Goal: Task Accomplishment & Management: Complete application form

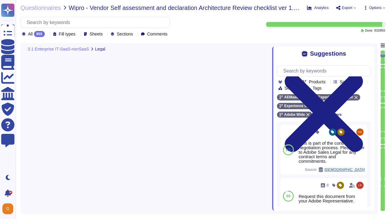
type textarea "There is a vendor risk management program maintained to address the security of…"
type textarea "All vendors are assessed against the Vendor Information Security Standard."
type textarea "This is part of the contract negotiation process. Please refer to Adobe Sales L…"
type textarea "Adobe doesn't allow onsite audits by default. Independent security tests are sc…"
type textarea "This is covered in contract terms. Please refer to Adobe Sales Legal for contra…"
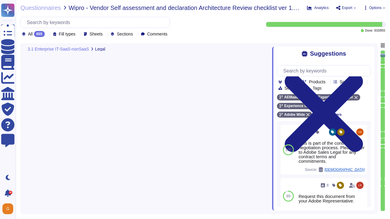
type textarea "This would be called out and determined in the agreement and is dependent upon …"
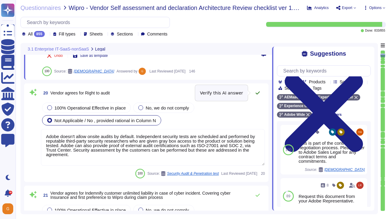
click at [260, 92] on icon at bounding box center [257, 93] width 5 height 5
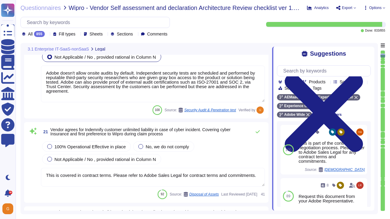
type textarea "All vendors are assessed against the Vendor Information Security Standard."
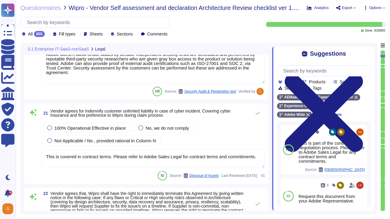
scroll to position [1471, 0]
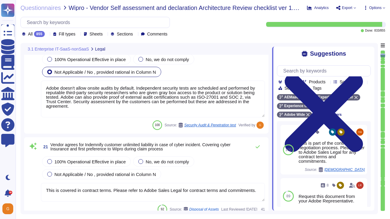
type textarea "There is a vendor risk management program maintained to address the security of…"
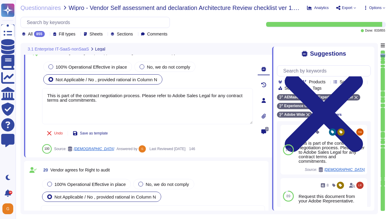
type textarea "This would be called out and determined in the agreement and is dependent upon …"
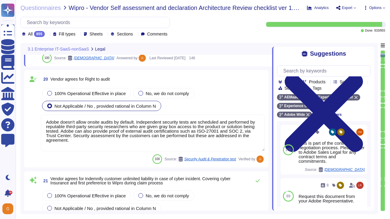
scroll to position [1406, 0]
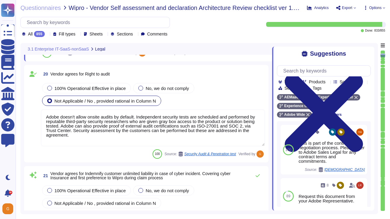
type textarea "All vendors are assessed against the Vendor Information Security Standard."
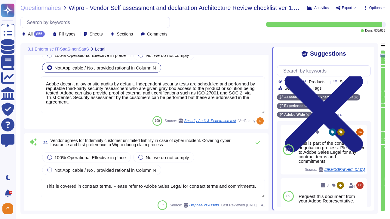
scroll to position [1436, 0]
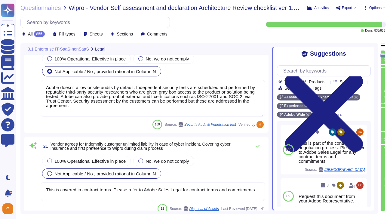
click at [109, 178] on div "Not Applicable / No , provided rational in Column N" at bounding box center [101, 174] width 119 height 10
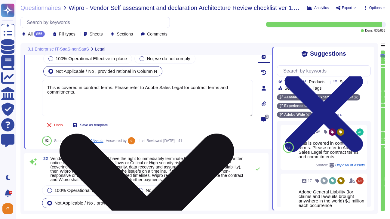
scroll to position [1513, 0]
type textarea "We constantly look around the corner to see what is possible. But we don't wait…"
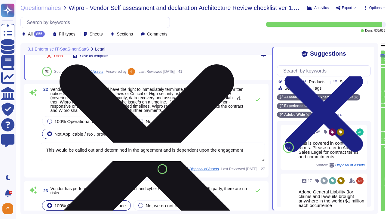
scroll to position [1572, 0]
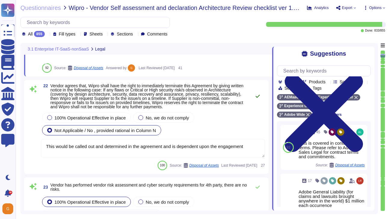
click at [258, 97] on icon at bounding box center [258, 96] width 4 height 3
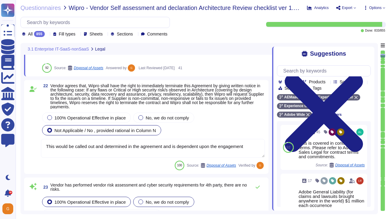
scroll to position [1603, 0]
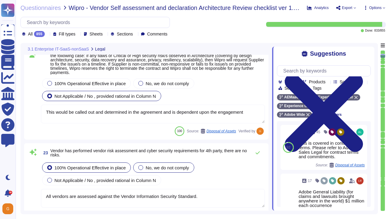
type textarea "Network segmentation is implemented within the Adobe services production enviro…"
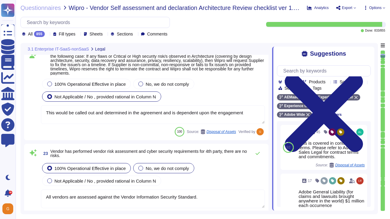
scroll to position [1461, 0]
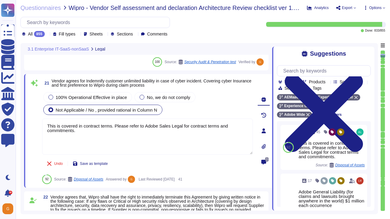
type textarea "This is part of the contract negotiation process. Please refer to Adobe Sales L…"
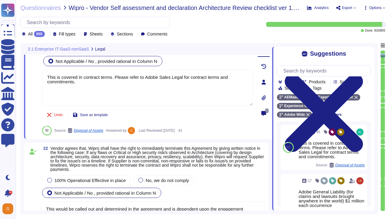
scroll to position [1517, 0]
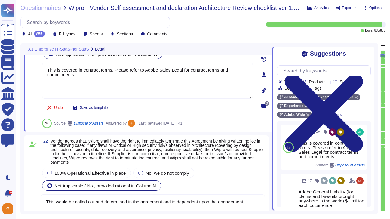
type textarea "We constantly look around the corner to see what is possible. But we don't wait…"
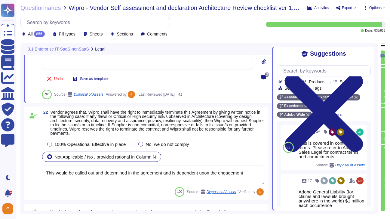
scroll to position [1551, 0]
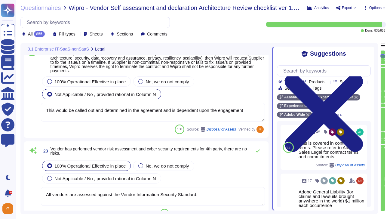
type textarea "Network segmentation is implemented within the Adobe services production enviro…"
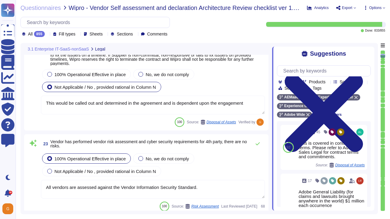
scroll to position [1616, 0]
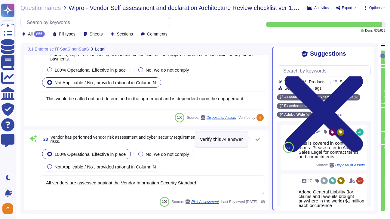
click at [259, 138] on icon at bounding box center [257, 139] width 5 height 5
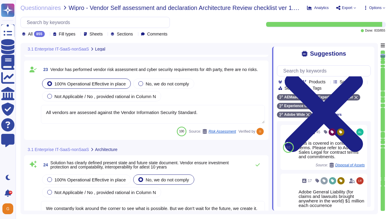
type textarea "Customer data stored by Adobe on the hosting provider includes strong tenant is…"
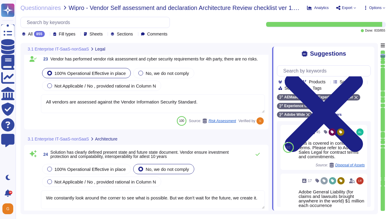
scroll to position [1693, 0]
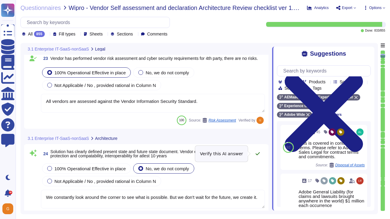
click at [257, 155] on icon at bounding box center [258, 153] width 4 height 3
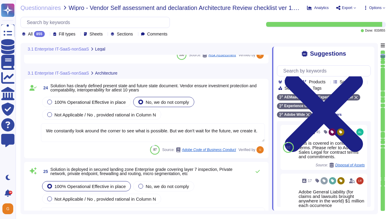
type textarea "Adobe's products and services' architecture diagrams are reviewed and updated, …"
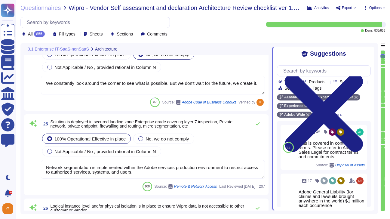
scroll to position [1796, 0]
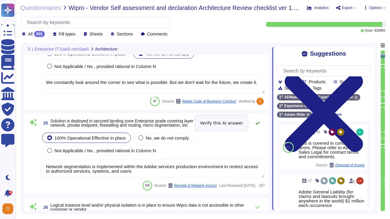
click at [259, 126] on button at bounding box center [258, 123] width 14 height 12
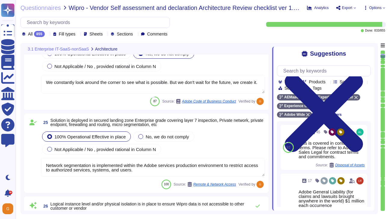
type textarea "Adobe had access controls in place to limit Adobe employee access to customer d…"
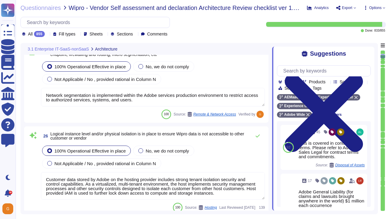
scroll to position [1871, 0]
type textarea "Adobe had access controls in place to limit Adobe employee access to customer d…"
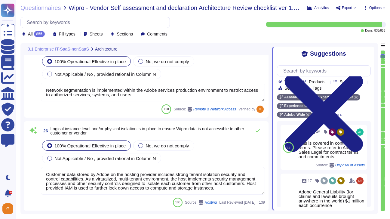
click at [188, 178] on textarea "Customer data stored by Adobe on the hosting provider includes strong tenant is…" at bounding box center [153, 181] width 224 height 28
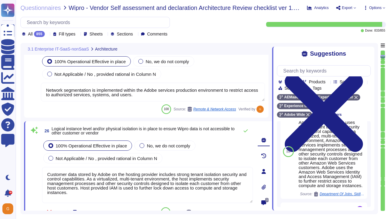
scroll to position [306, 0]
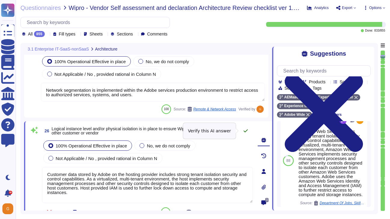
click at [243, 132] on button at bounding box center [246, 131] width 14 height 12
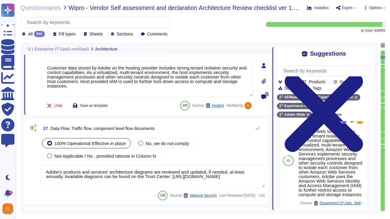
type textarea "Every component in the SaaS infrastructure is redundant. There are at least two…"
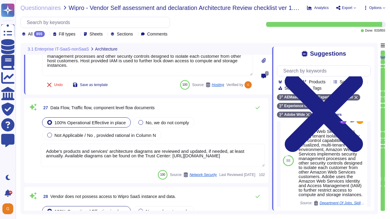
scroll to position [1998, 0]
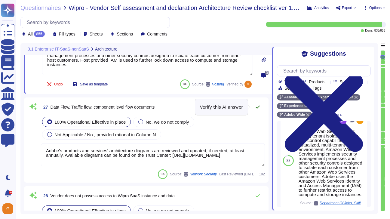
click at [259, 107] on icon at bounding box center [258, 107] width 4 height 3
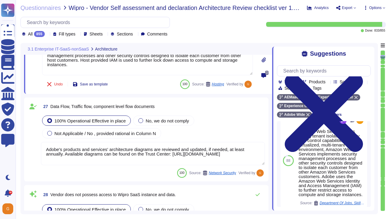
scroll to position [1, 0]
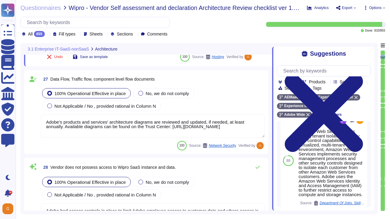
type textarea "No"
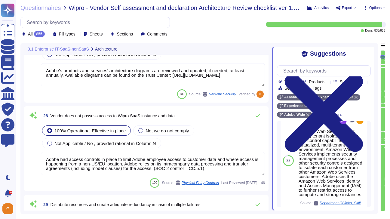
scroll to position [2074, 0]
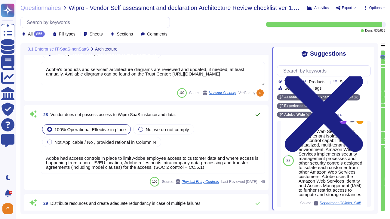
click at [258, 116] on icon at bounding box center [257, 114] width 5 height 5
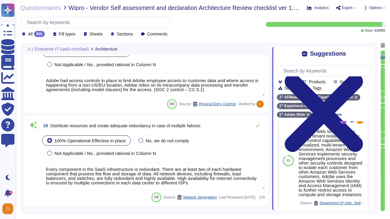
type textarea "Adobe’s Business Continuity Disaster Recovery program is supported by governing…"
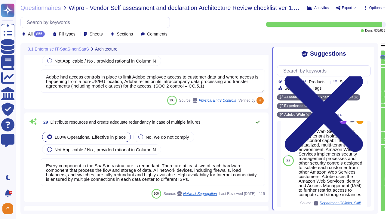
click at [257, 123] on icon at bounding box center [258, 122] width 4 height 3
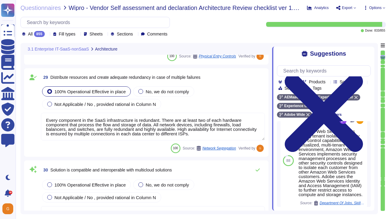
type textarea "Adobe’s Business Continuity Disaster Recovery program is supported by governing…"
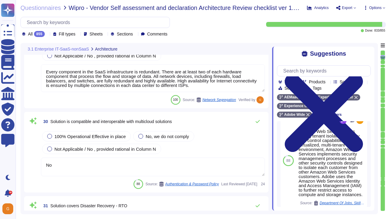
scroll to position [2239, 0]
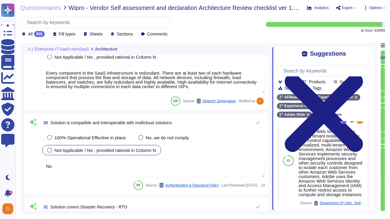
click at [65, 151] on span "Not Applicable / No , provided rational in Column N" at bounding box center [105, 150] width 102 height 5
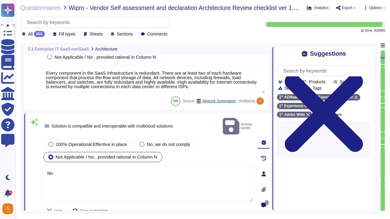
click at [246, 122] on span "Answer saved" at bounding box center [238, 126] width 30 height 19
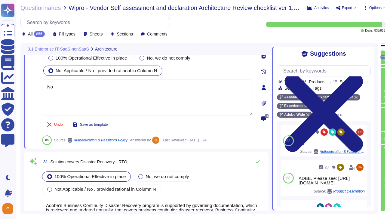
scroll to position [2326, 0]
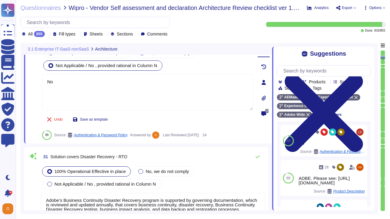
type textarea "The Adobe Service Commitments page describes Adobe’s service availability for t…"
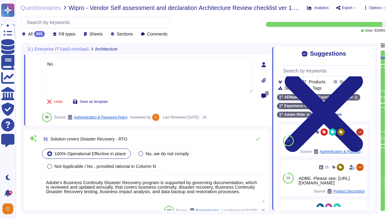
scroll to position [2353, 0]
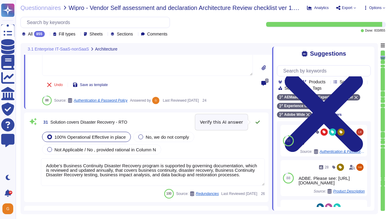
click at [258, 122] on icon at bounding box center [258, 122] width 4 height 3
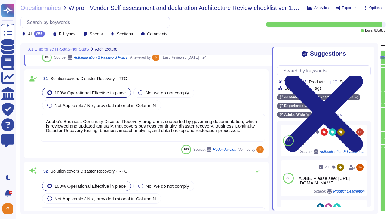
type textarea "The Adobe Service Commitments page describes Adobe’s service availability for t…"
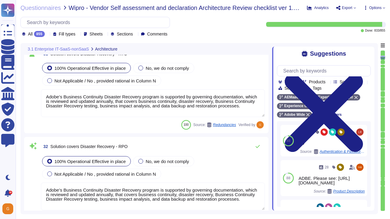
type textarea "Adobe had access controls in place to limit Adobe employee access to customer d…"
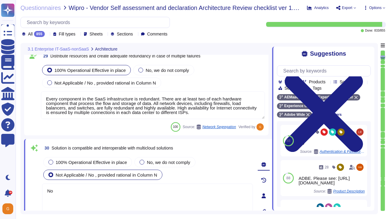
type textarea "Adobe's products and services' architecture diagrams are reviewed and updated, …"
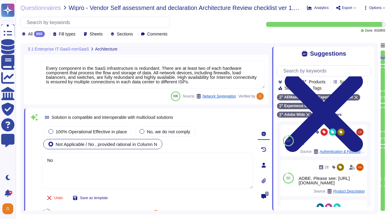
scroll to position [2245, 0]
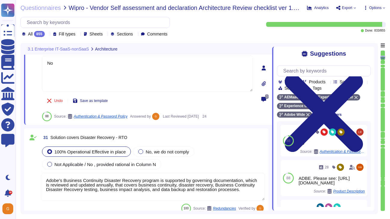
type textarea "The Adobe Service Commitments page describes Adobe’s service availability for t…"
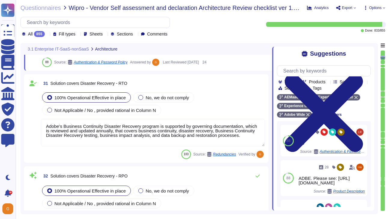
scroll to position [2392, 0]
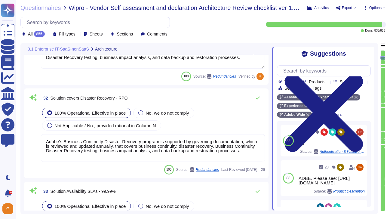
type textarea "The Adobe Service Commitments page describes Adobe’s service availability for t…"
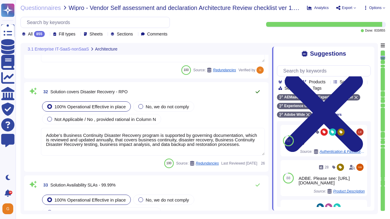
click at [258, 93] on icon at bounding box center [257, 91] width 5 height 5
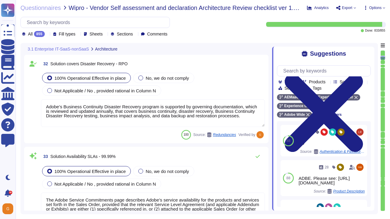
type textarea "As part of the continuous monitoring program, each month Adobe is required to r…"
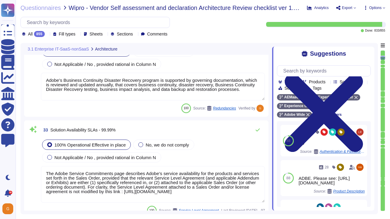
scroll to position [2530, 0]
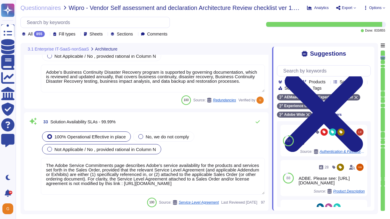
click at [126, 154] on div "Not Applicable / No , provided rational in Column N" at bounding box center [101, 149] width 119 height 10
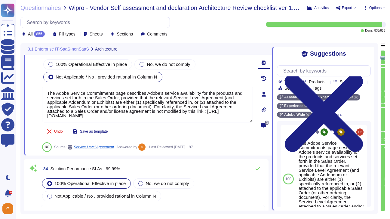
type textarea "ISO/IEC 27002 is an international standard that provides guidance for organizat…"
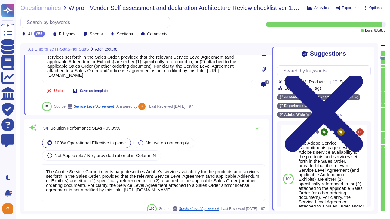
scroll to position [2618, 0]
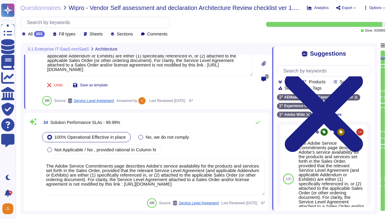
click at [180, 172] on textarea "The Adobe Service Commitments page describes Adobe’s service availability for t…" at bounding box center [153, 177] width 224 height 37
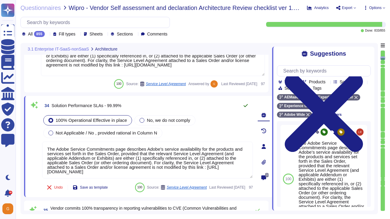
click at [246, 100] on button at bounding box center [246, 106] width 14 height 12
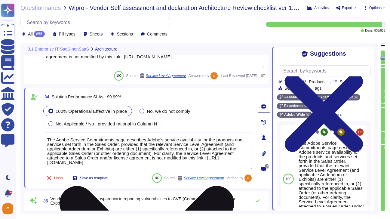
scroll to position [1, 0]
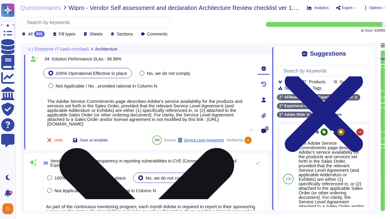
type textarea "The Adobe Service Commitments page describes Adobe’s service availability for t…"
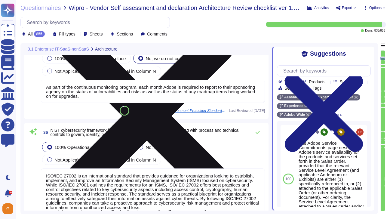
type textarea "On a regular basis, the security team reviews operating systems used in the clo…"
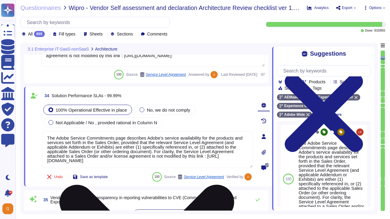
type textarea "Adobe’s Business Continuity Disaster Recovery program is supported by governing…"
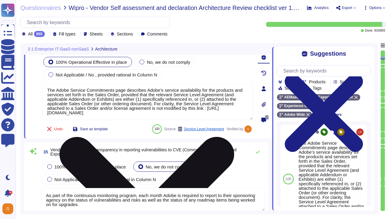
scroll to position [2666, 0]
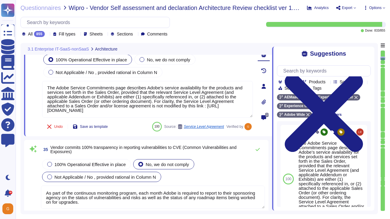
click at [116, 179] on span "Not Applicable / No , provided rational in Column N" at bounding box center [105, 177] width 102 height 5
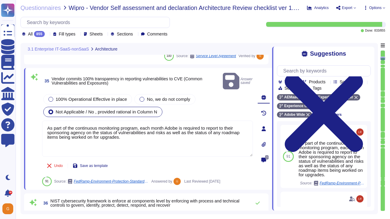
type textarea "The Adobe Service Commitments page describes Adobe’s service availability for t…"
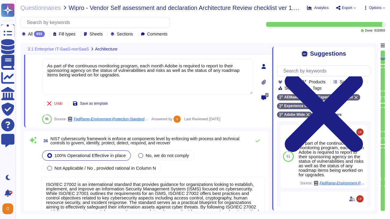
scroll to position [2796, 0]
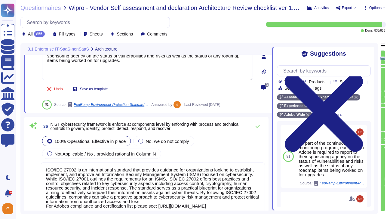
type textarea "On a regular basis, the security team reviews operating systems used in the clo…"
click at [258, 124] on icon at bounding box center [257, 126] width 5 height 5
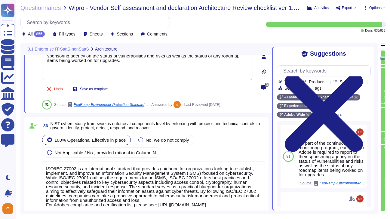
scroll to position [1, 0]
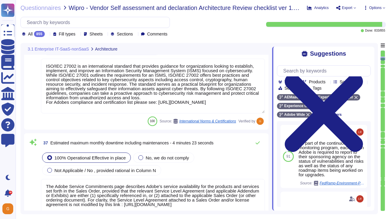
type textarea "Lor ip dolo sitamet con adipisc eli seddoe (te incididunt) utl et dolore, mag a…"
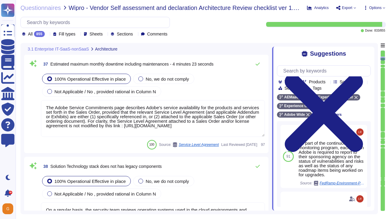
scroll to position [2974, 0]
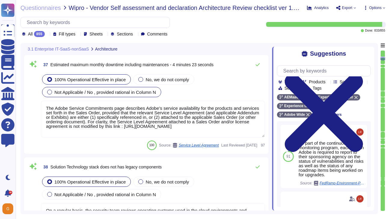
click at [131, 94] on span "Not Applicable / No , provided rational in Column N" at bounding box center [105, 92] width 102 height 5
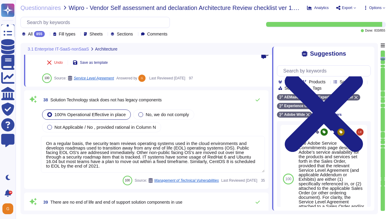
scroll to position [3035, 0]
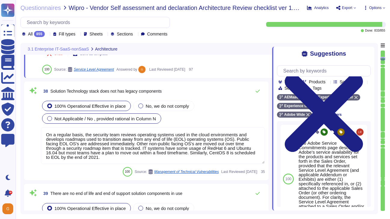
click at [96, 115] on div "Not Applicable / No , provided rational in Column N" at bounding box center [101, 118] width 119 height 10
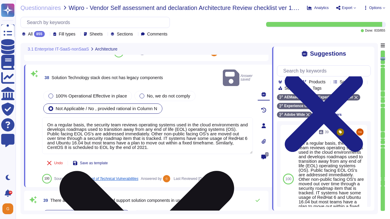
scroll to position [1, 0]
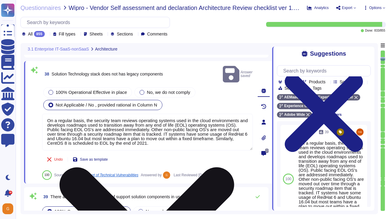
type textarea "Products or services, both Adobe enterprise and customer-facing, that are no lo…"
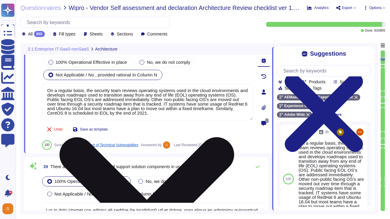
scroll to position [3085, 0]
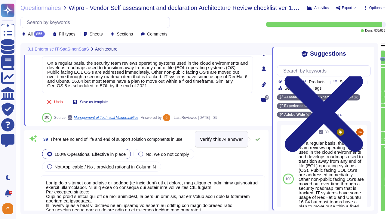
click at [258, 139] on icon at bounding box center [257, 139] width 5 height 5
